Goal: Information Seeking & Learning: Learn about a topic

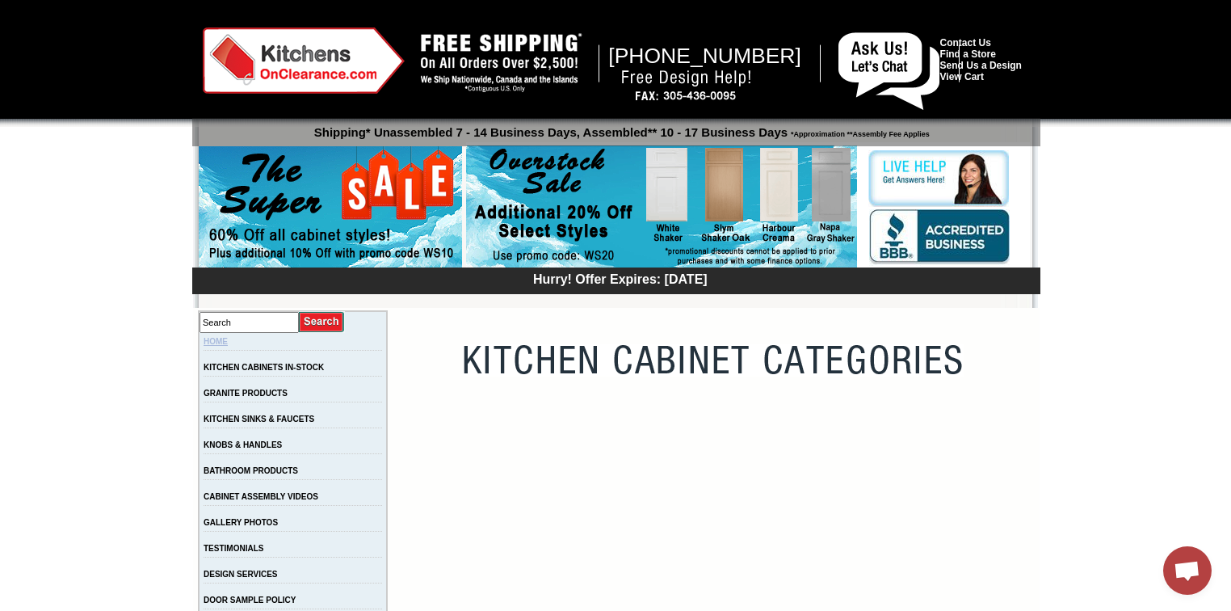
click at [228, 337] on link "HOME" at bounding box center [216, 341] width 24 height 9
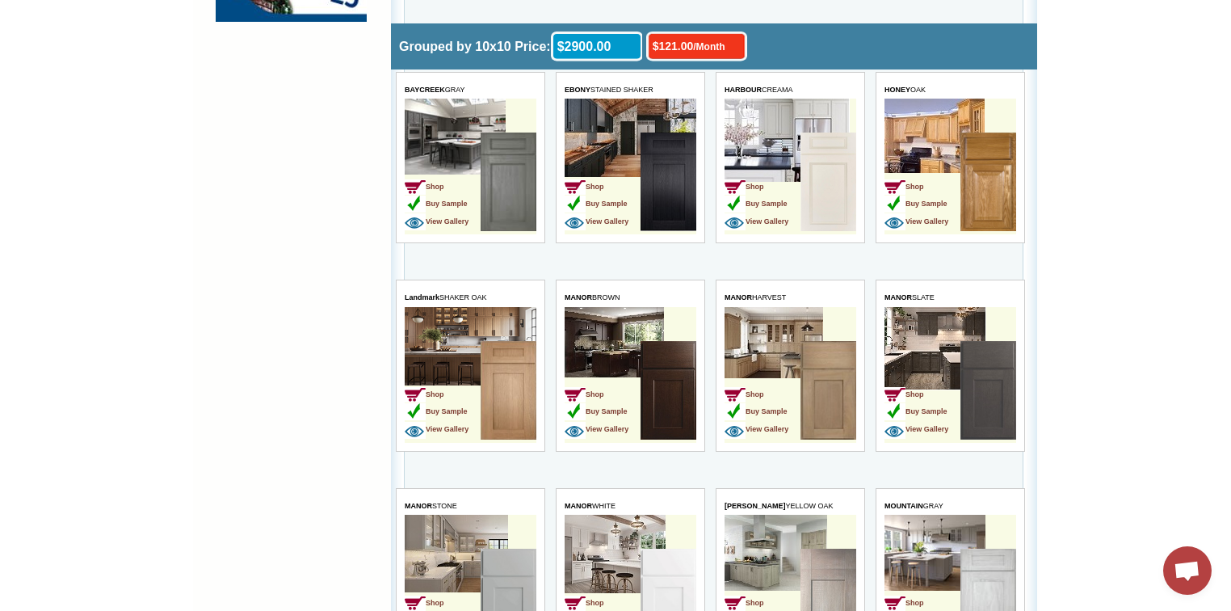
scroll to position [1551, 0]
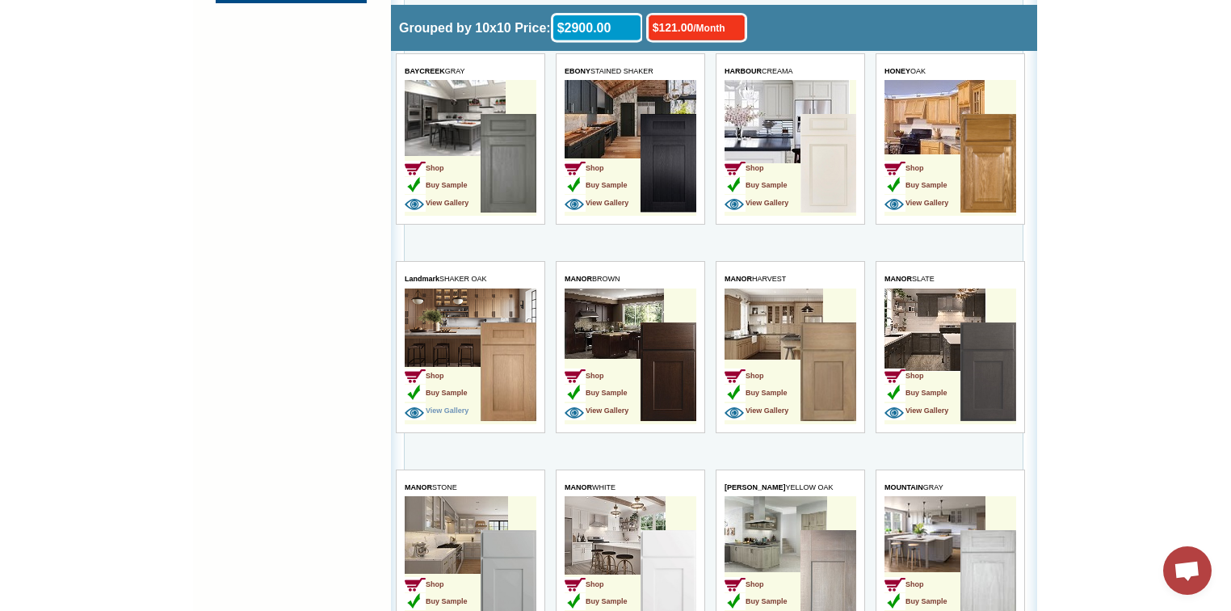
click at [458, 406] on span "View Gallery" at bounding box center [436, 410] width 64 height 8
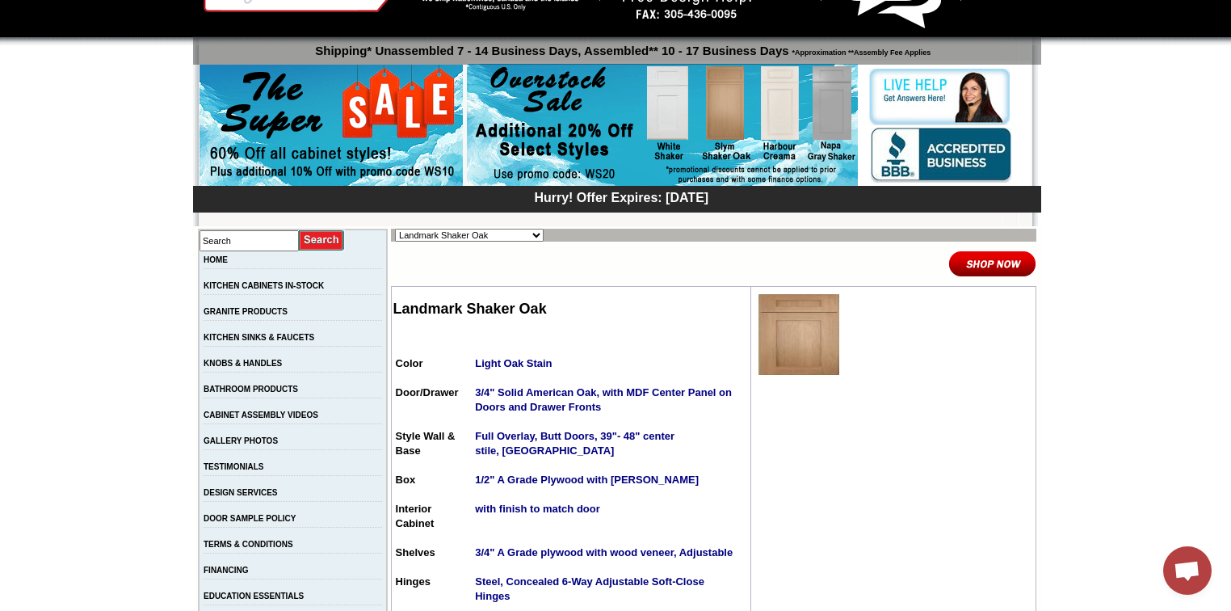
scroll to position [129, 0]
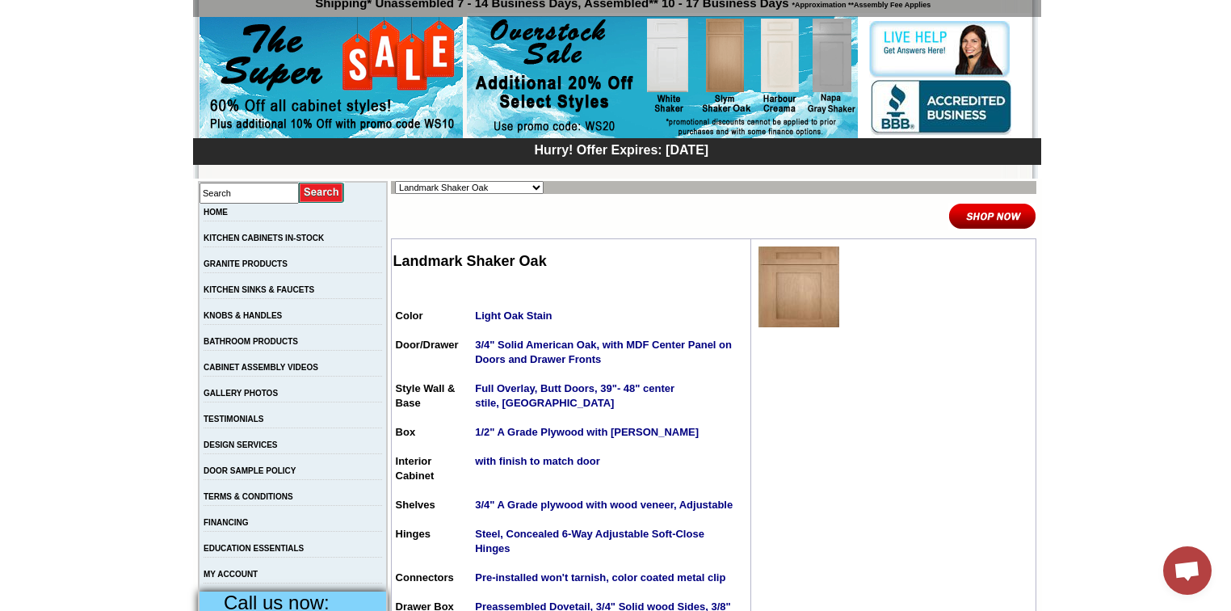
click at [807, 309] on img at bounding box center [798, 286] width 81 height 81
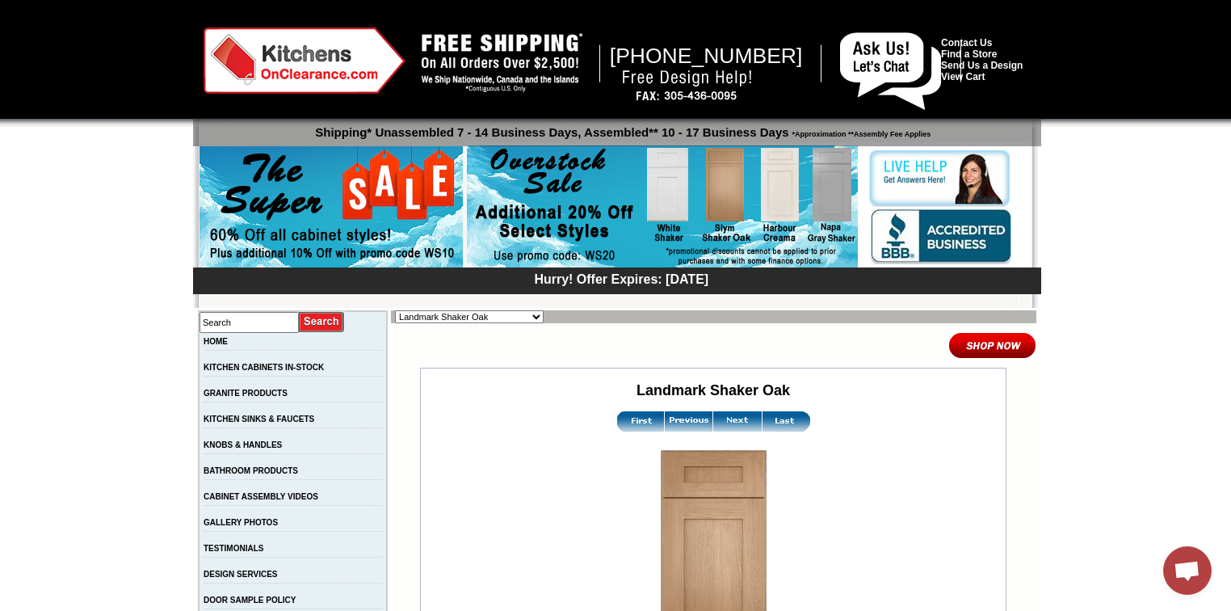
scroll to position [258, 0]
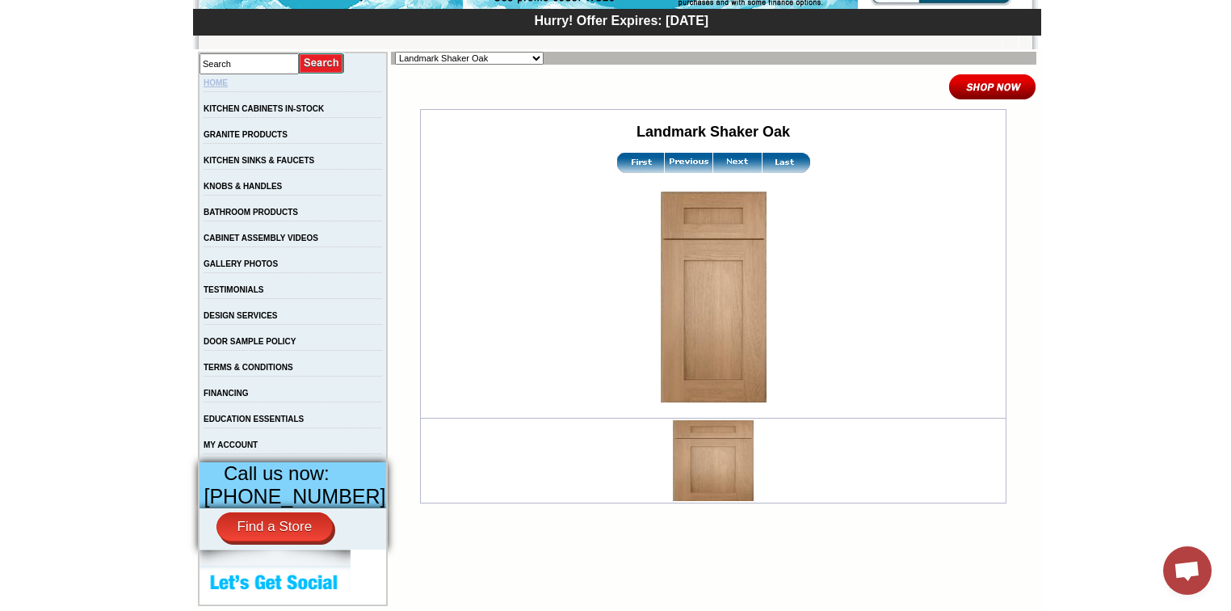
click at [228, 78] on link "HOME" at bounding box center [216, 82] width 24 height 9
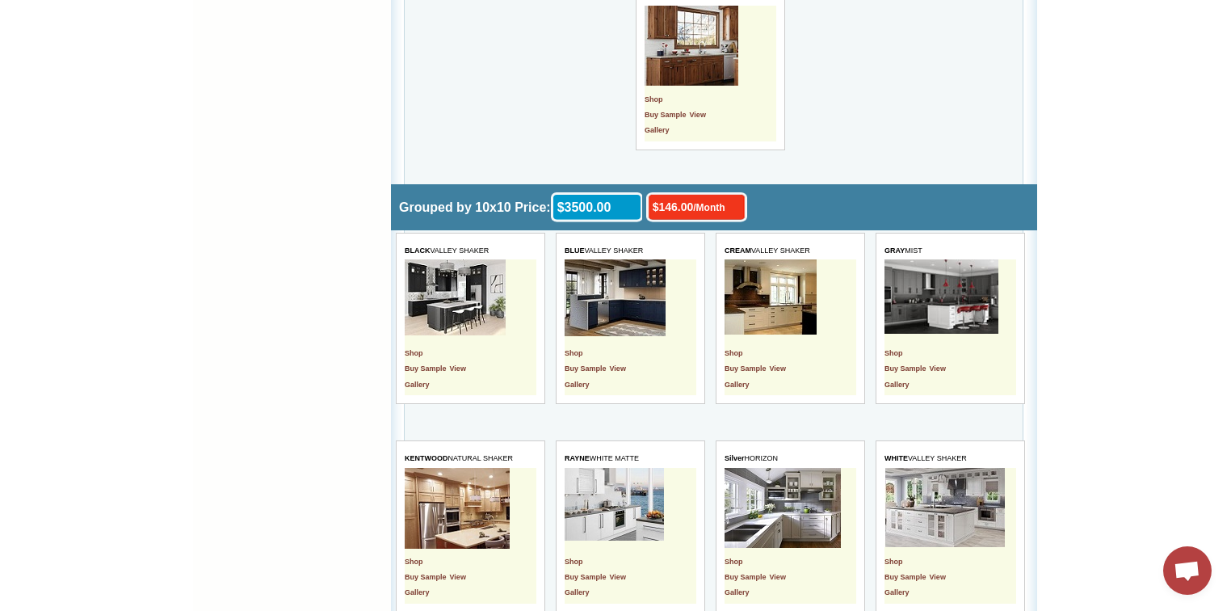
scroll to position [2778, 0]
